Goal: Navigation & Orientation: Find specific page/section

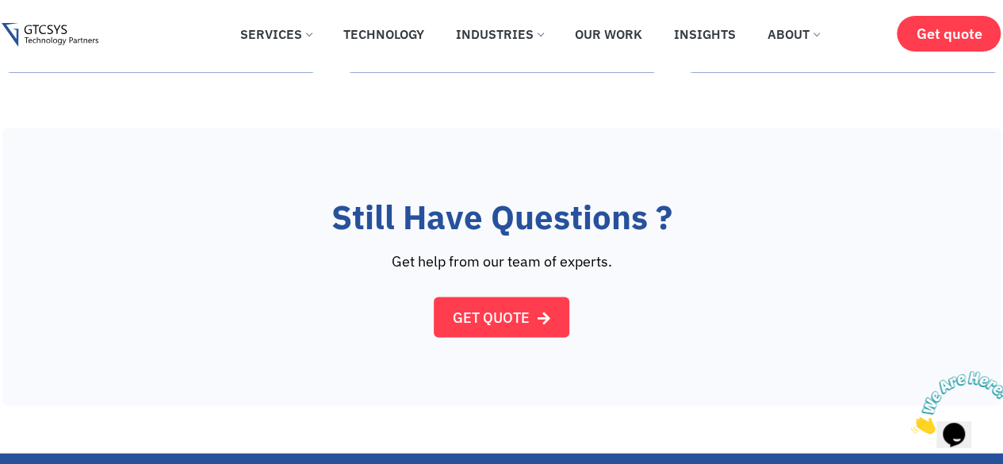
scroll to position [1512, 0]
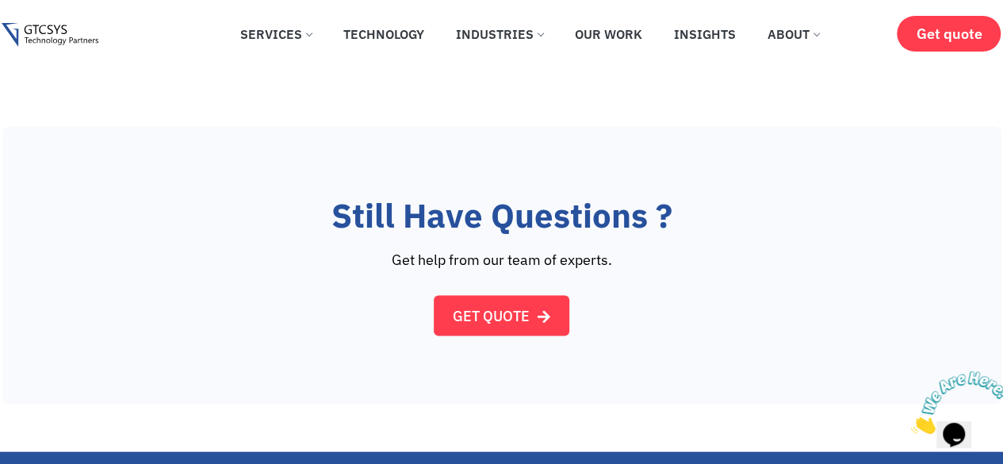
click at [482, 335] on link "GET QUOTE" at bounding box center [502, 316] width 136 height 40
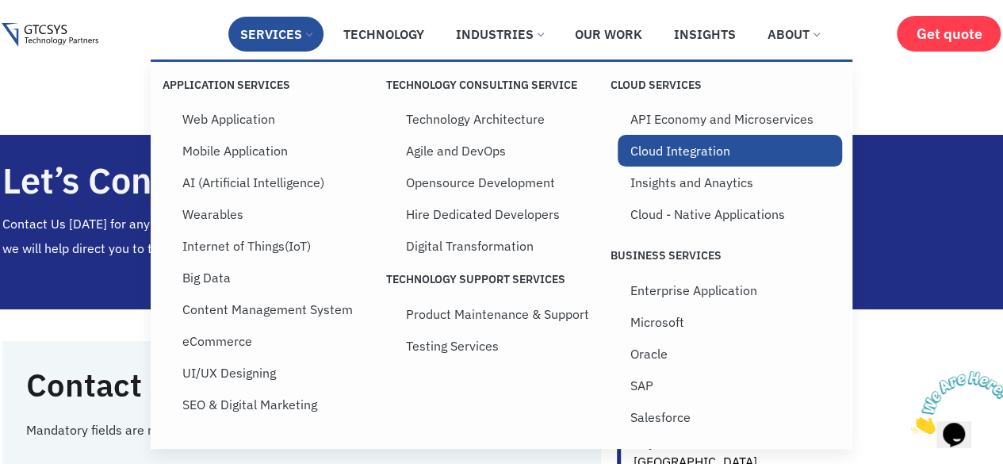
click at [665, 151] on link "Cloud Integration" at bounding box center [730, 151] width 224 height 32
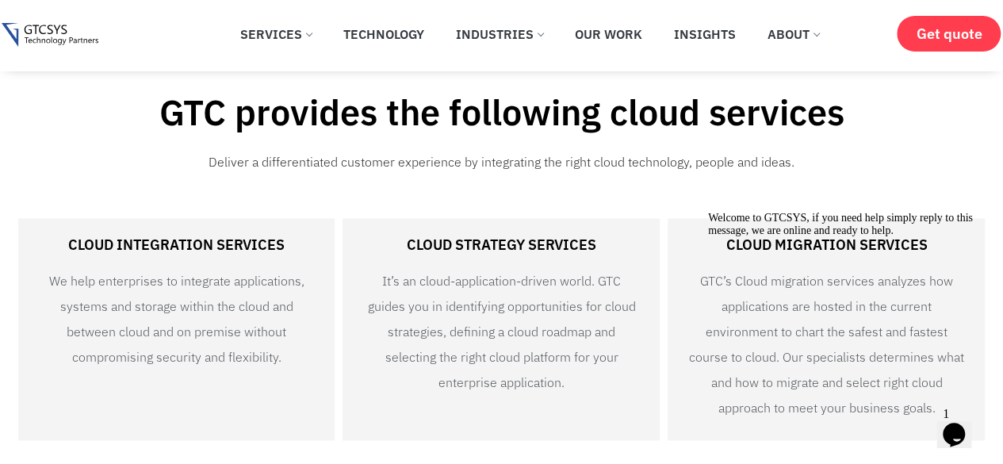
scroll to position [979, 0]
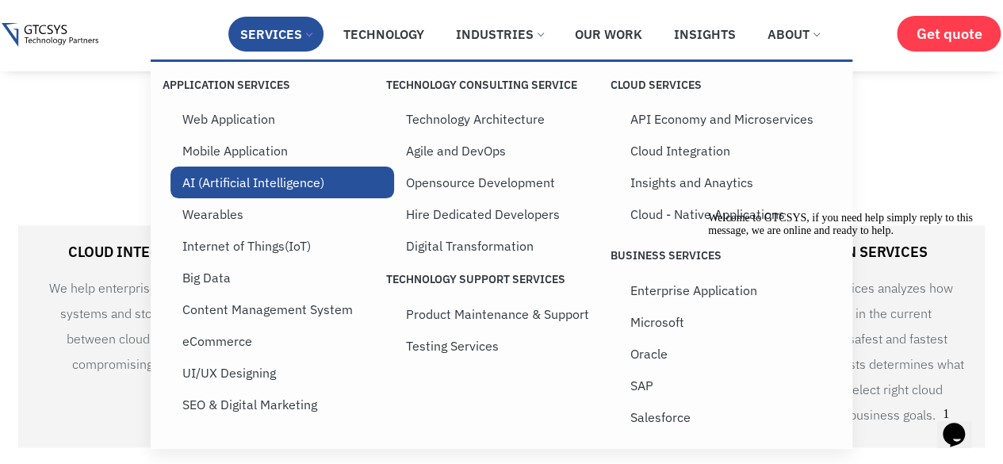
click at [261, 172] on link "AI (Artificial Intelligence)" at bounding box center [283, 183] width 224 height 32
